Goal: Find specific page/section: Find specific page/section

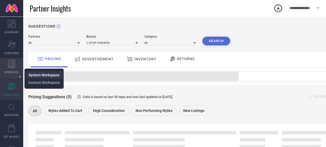
click at [38, 75] on span "System Workspace" at bounding box center [44, 75] width 31 height 4
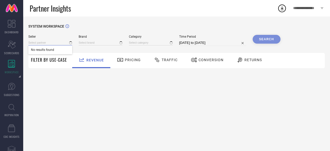
click at [44, 44] on input at bounding box center [50, 42] width 44 height 5
type input "1 STOP FASHION"
type input "All"
click at [44, 44] on input at bounding box center [50, 42] width 44 height 5
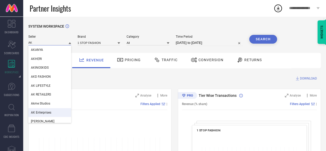
type input "AK"
click at [39, 114] on span "AK Enterprises" at bounding box center [41, 112] width 20 height 4
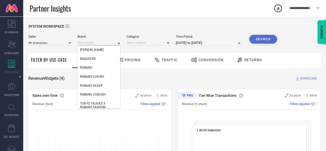
click at [99, 44] on input at bounding box center [99, 42] width 43 height 5
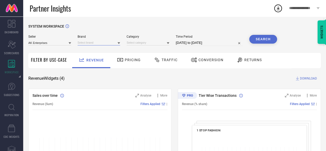
click at [99, 44] on input at bounding box center [99, 42] width 43 height 5
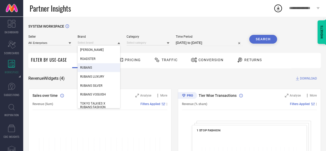
click at [104, 70] on div "RUBANS" at bounding box center [99, 67] width 43 height 9
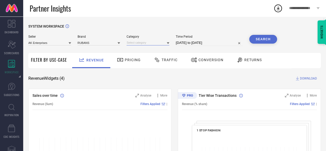
click at [150, 41] on input at bounding box center [147, 42] width 43 height 5
click at [149, 43] on input at bounding box center [147, 42] width 43 height 5
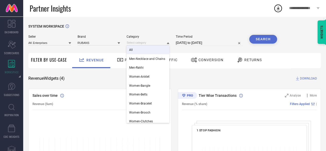
click at [141, 52] on div "All" at bounding box center [147, 49] width 43 height 9
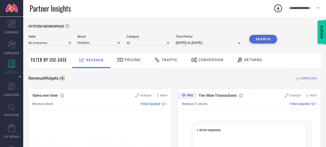
select select "6"
select select "2025"
select select "7"
select select "2025"
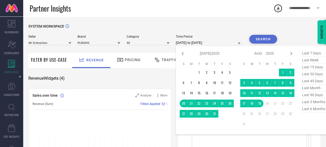
click at [200, 42] on input "[DATE] to [DATE]" at bounding box center [209, 43] width 67 height 6
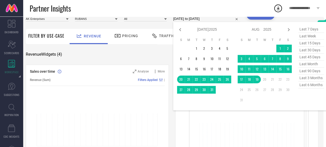
scroll to position [24, 3]
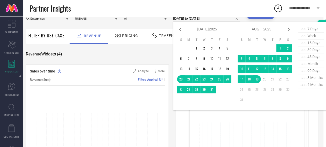
click at [306, 85] on span "last 6 months" at bounding box center [311, 84] width 26 height 7
type input "[DATE] to [DATE]"
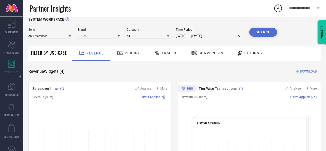
scroll to position [7, 0]
click at [255, 32] on button "Search" at bounding box center [263, 32] width 28 height 9
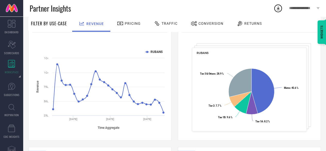
scroll to position [0, 0]
